Goal: Find specific fact

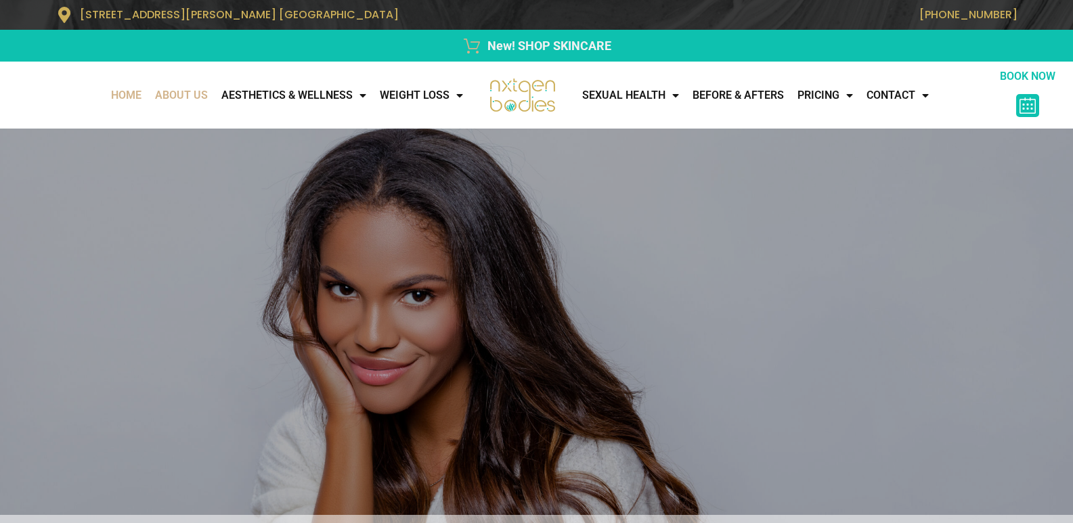
click at [155, 87] on link "About Us" at bounding box center [181, 95] width 66 height 27
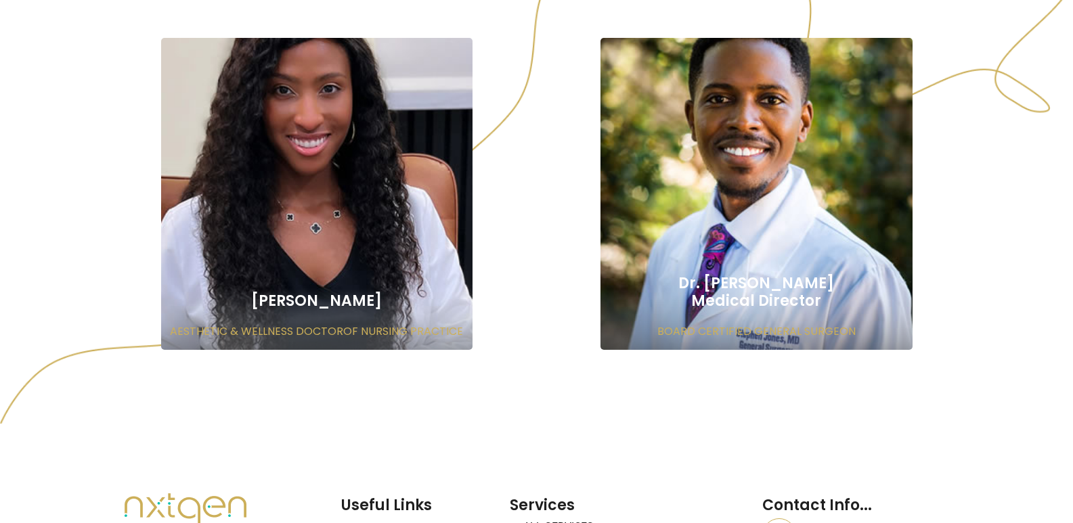
scroll to position [1083, 0]
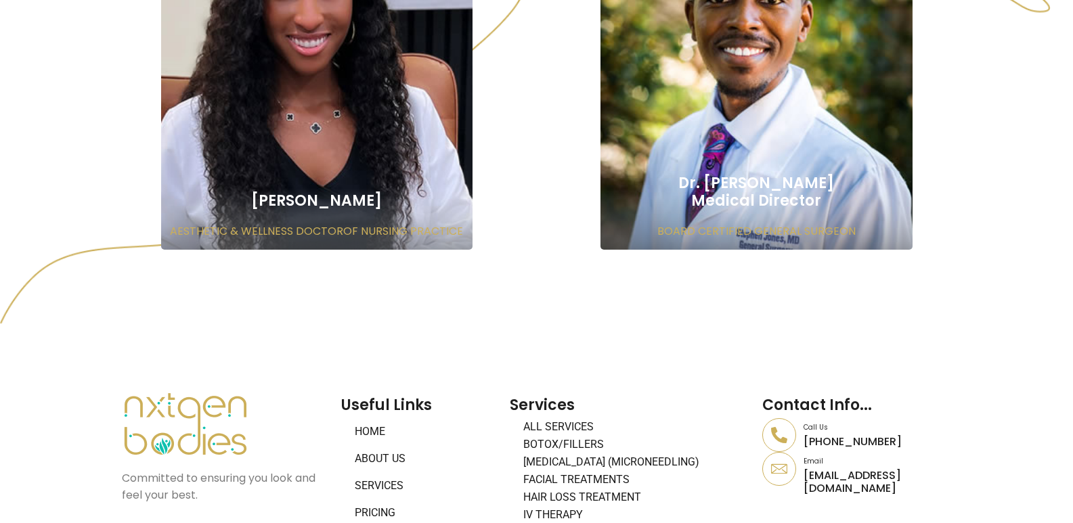
click at [726, 181] on h2 "Dr. Stephen Jones Medical Director" at bounding box center [756, 192] width 285 height 35
click at [829, 186] on h2 "Dr. Stephen Jones Medical Director" at bounding box center [756, 192] width 285 height 35
drag, startPoint x: 829, startPoint y: 186, endPoint x: 750, endPoint y: 212, distance: 83.2
click at [730, 184] on h2 "Dr. Stephen Jones Medical Director" at bounding box center [756, 192] width 285 height 35
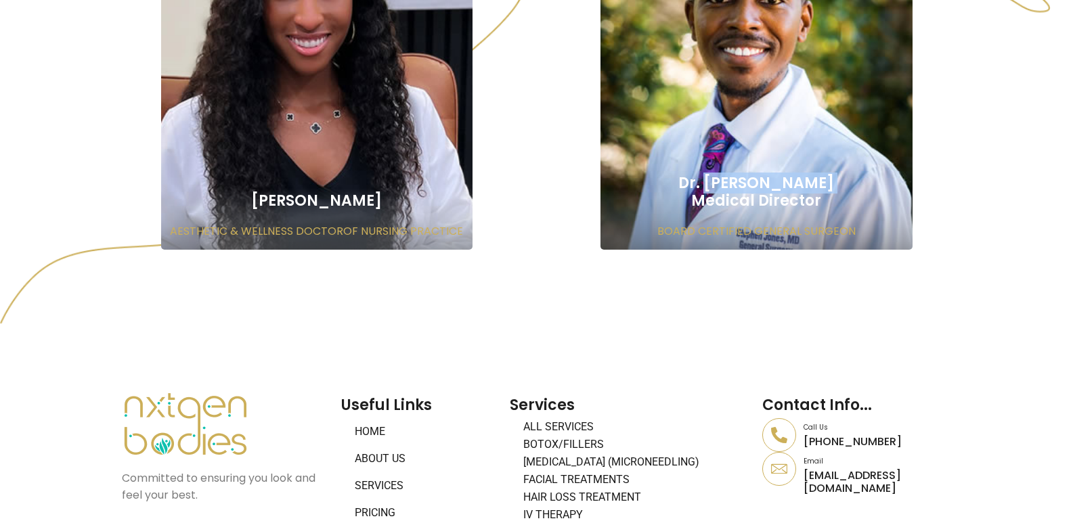
copy h2 "Stephen Jones"
